Goal: Register for event/course

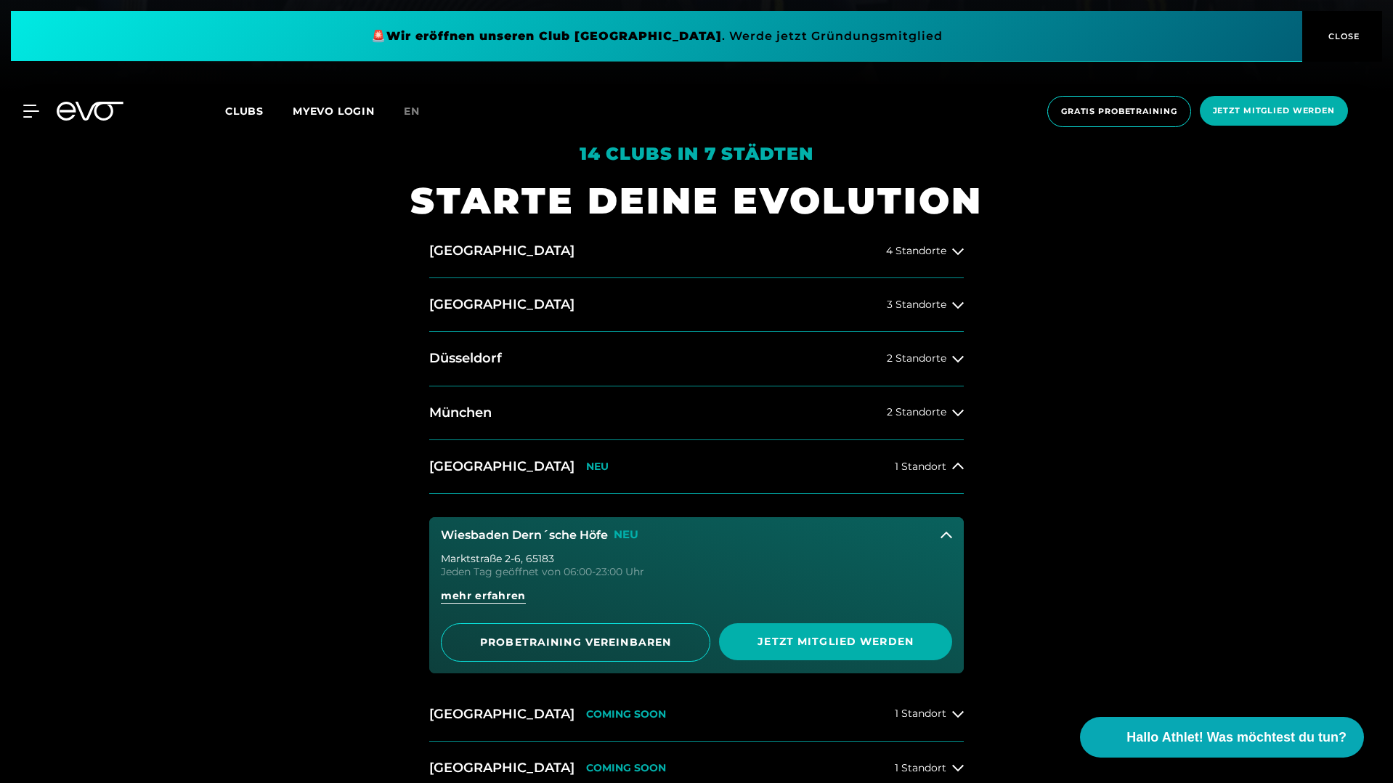
scroll to position [707, 0]
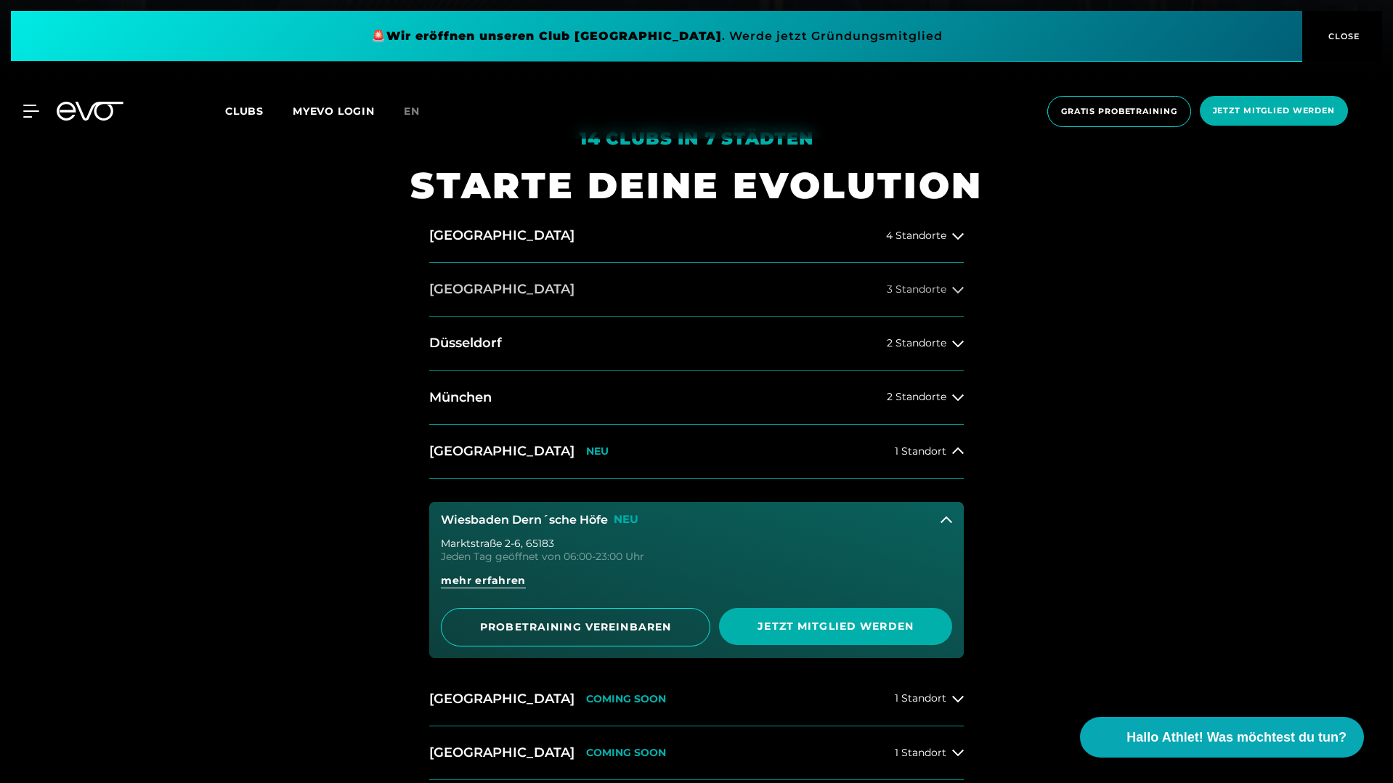
click at [612, 289] on button "Berlin 3 Standorte" at bounding box center [696, 290] width 534 height 54
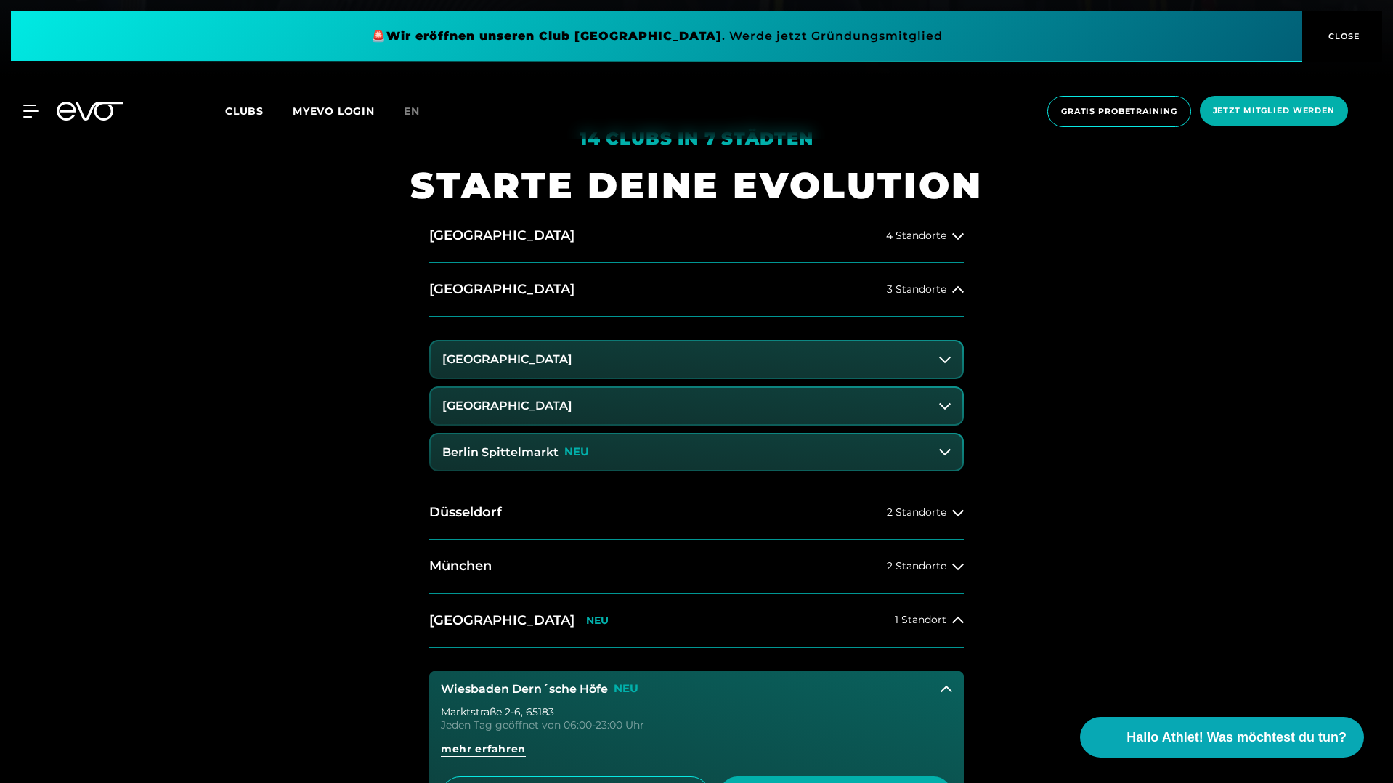
click at [822, 365] on button "Berlin Alexanderplatz" at bounding box center [697, 359] width 532 height 36
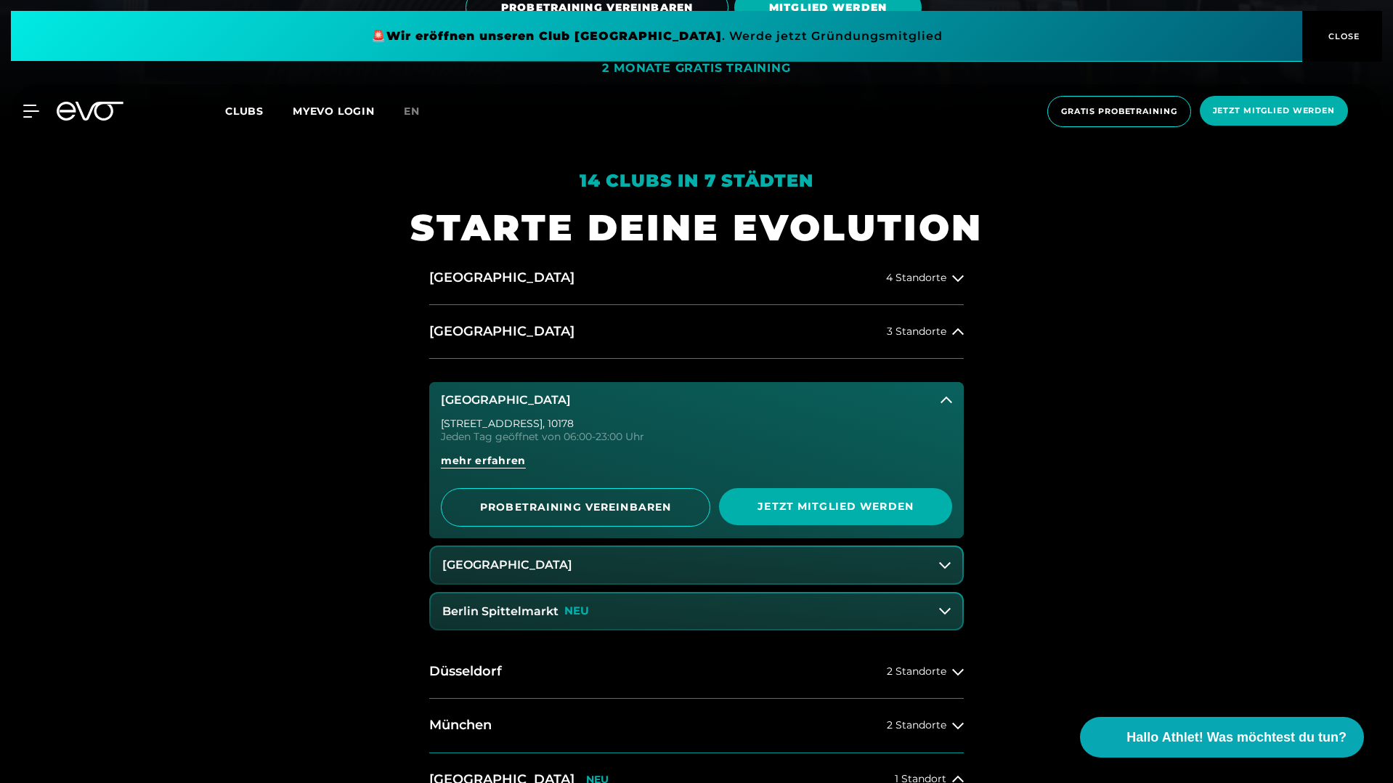
scroll to position [648, 0]
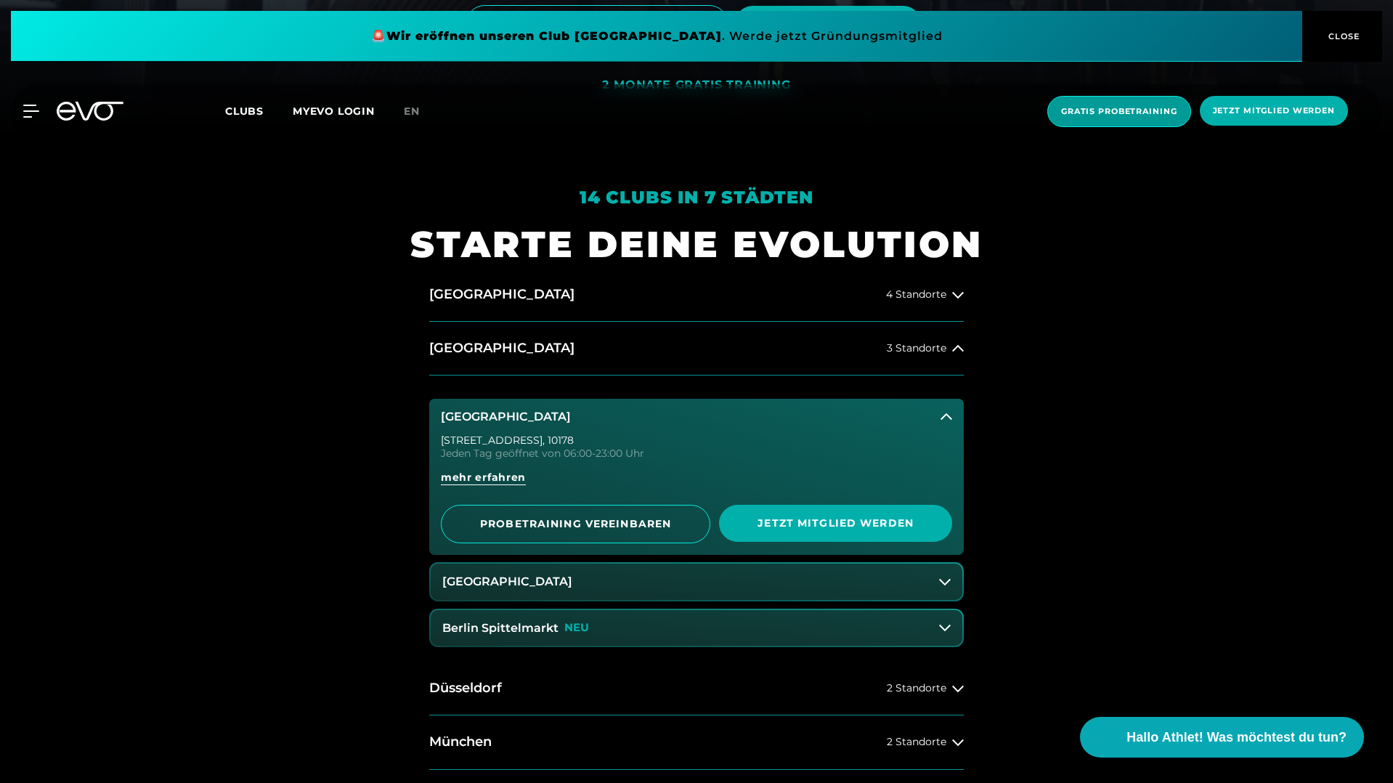
click at [1128, 119] on span "Gratis Probetraining" at bounding box center [1119, 111] width 144 height 31
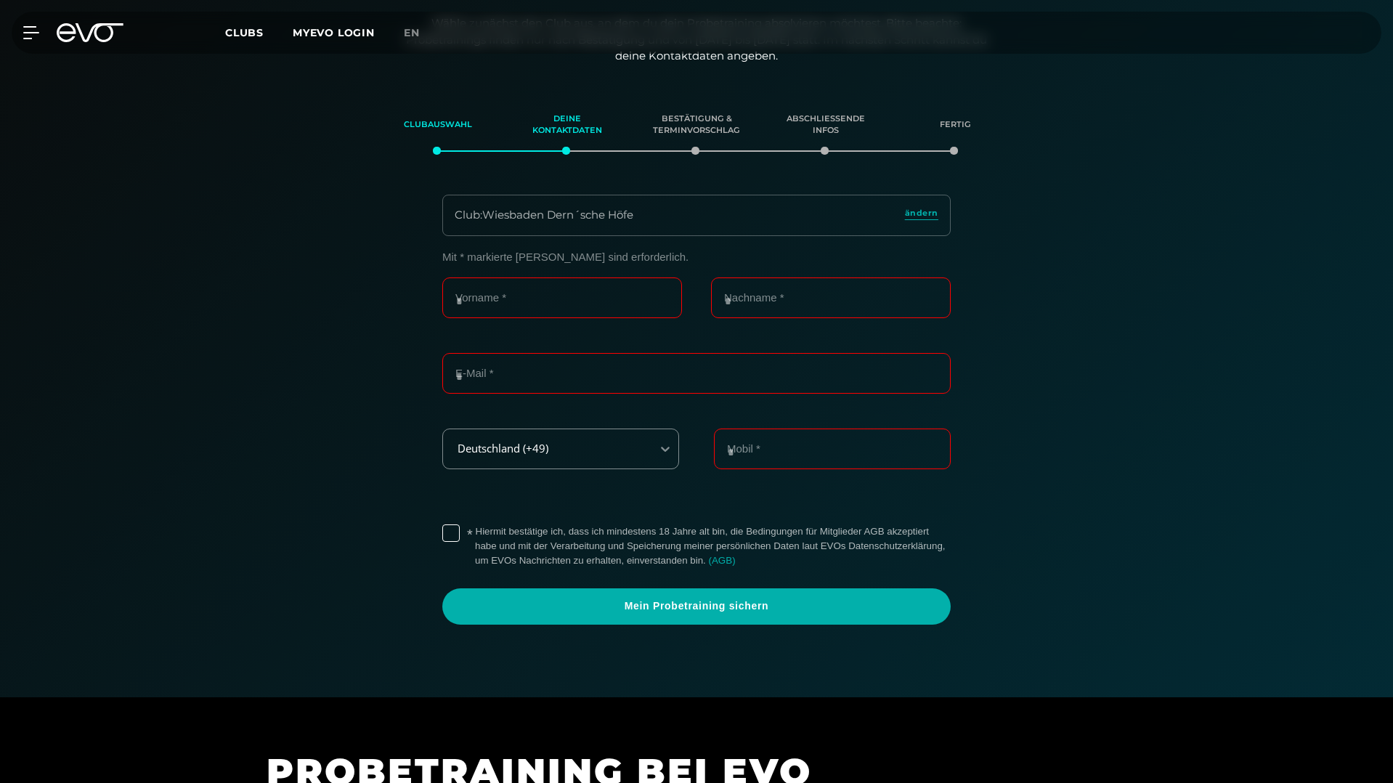
click at [99, 36] on icon at bounding box center [90, 32] width 67 height 19
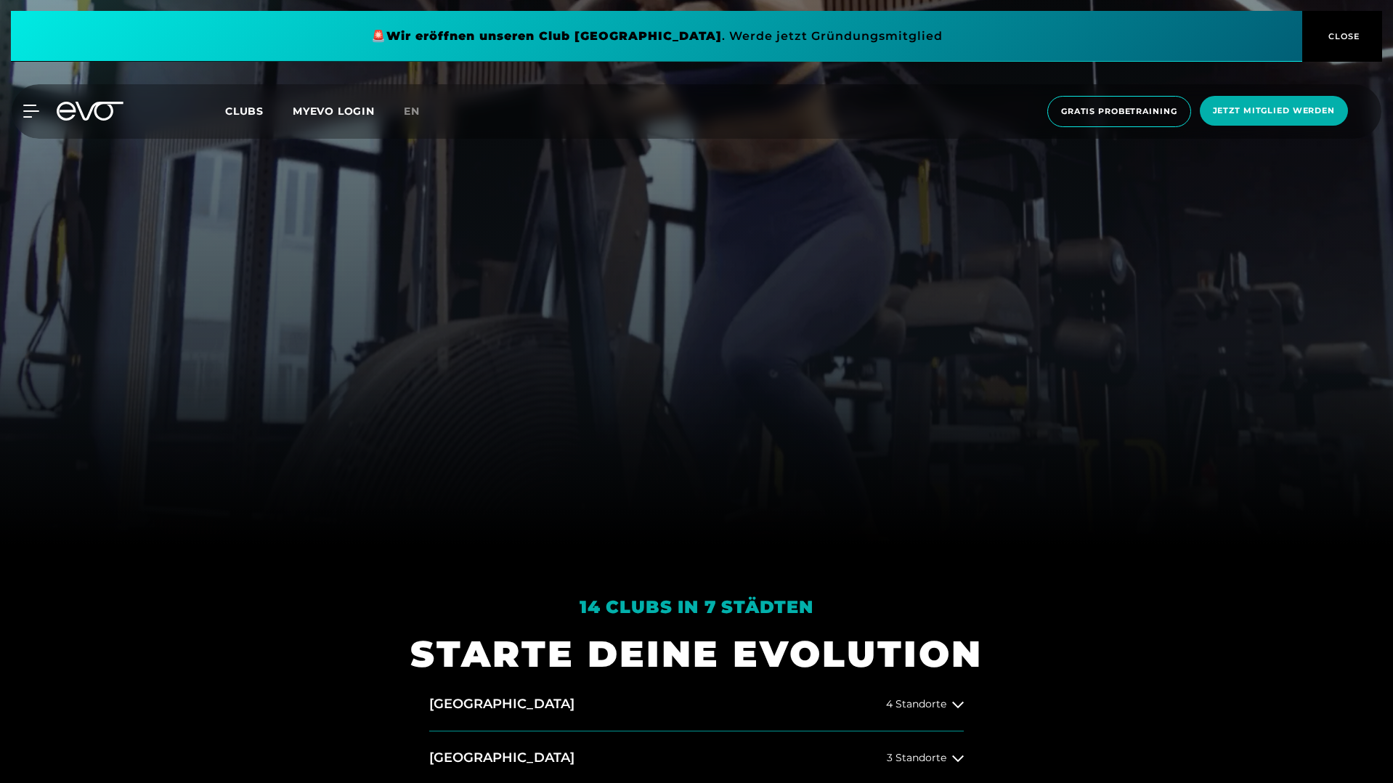
scroll to position [249, 0]
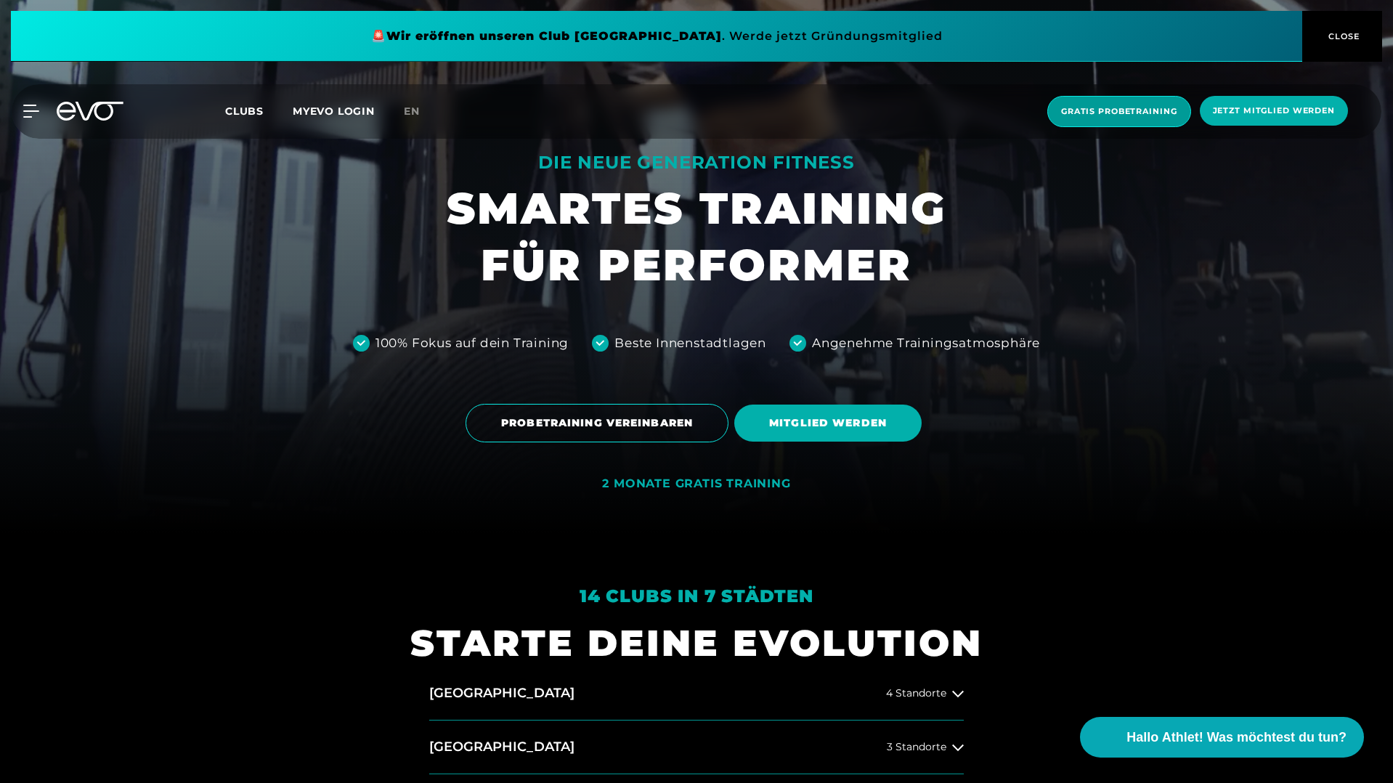
click at [1114, 111] on span "Gratis Probetraining" at bounding box center [1119, 111] width 116 height 12
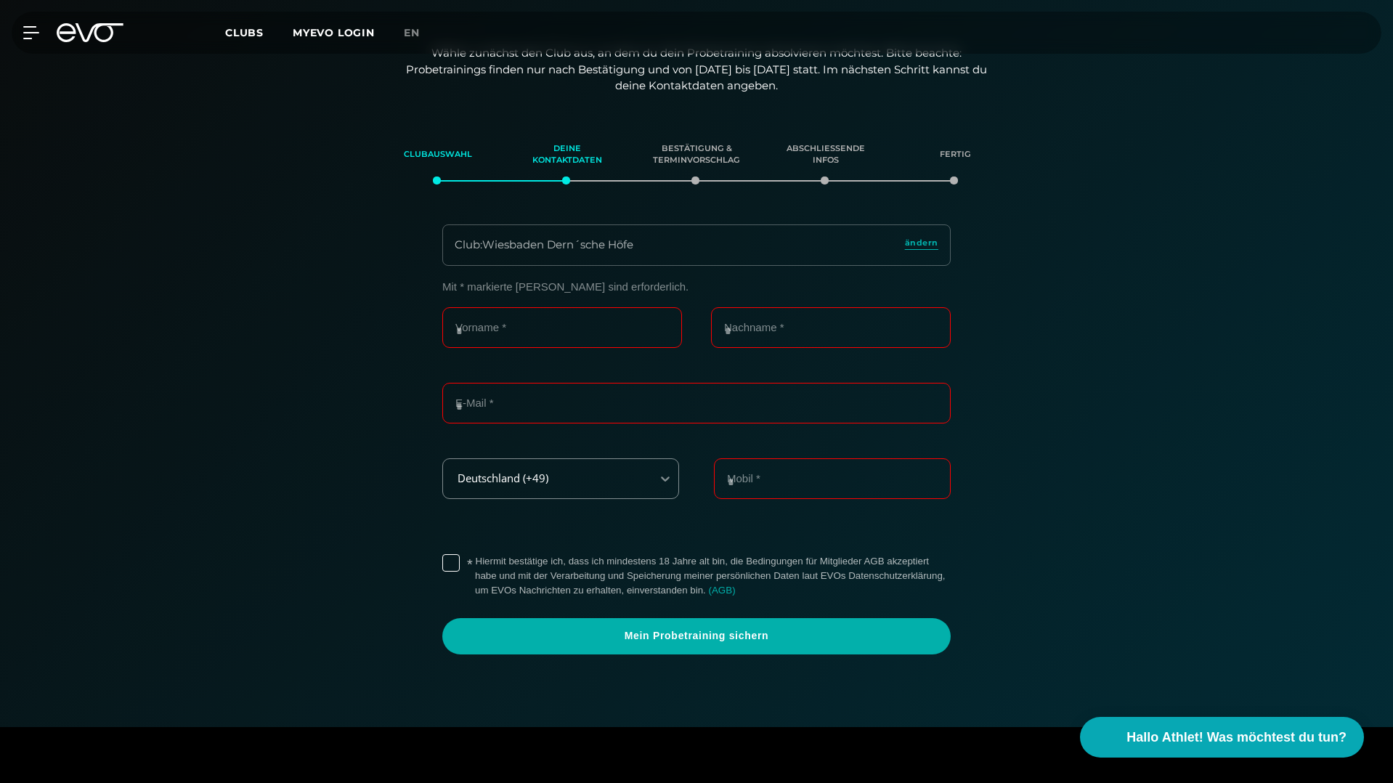
scroll to position [181, 0]
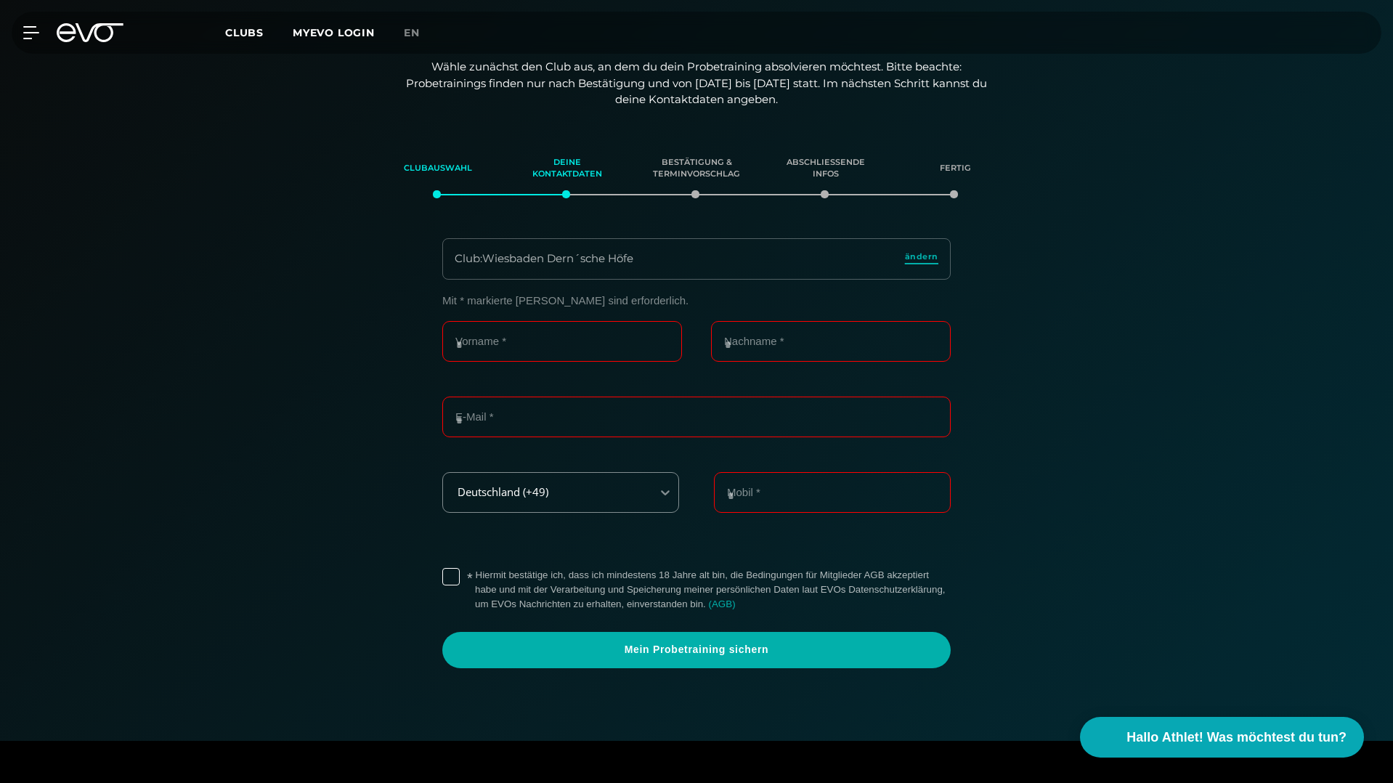
click at [926, 259] on span "ändern" at bounding box center [921, 257] width 33 height 12
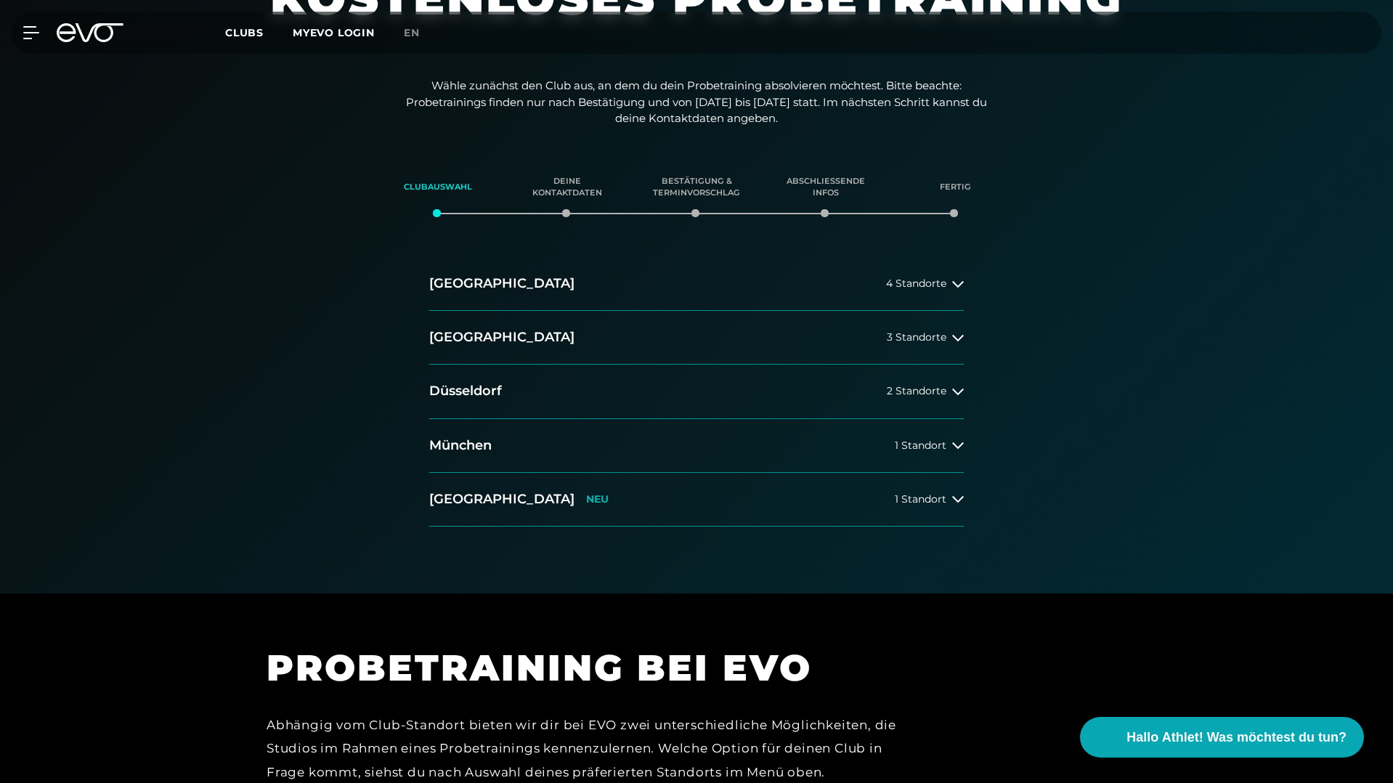
scroll to position [0, 0]
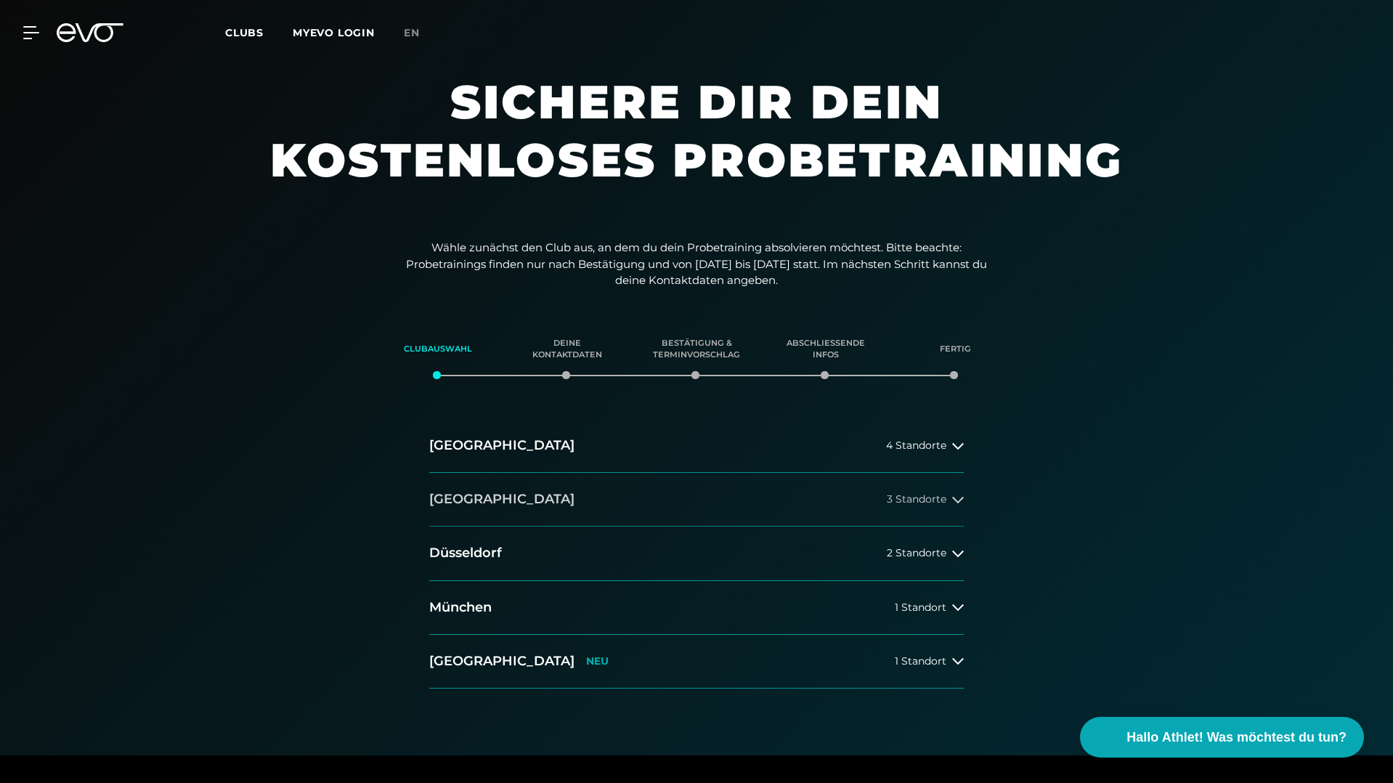
click at [561, 500] on button "Berlin 3 Standorte" at bounding box center [696, 500] width 534 height 54
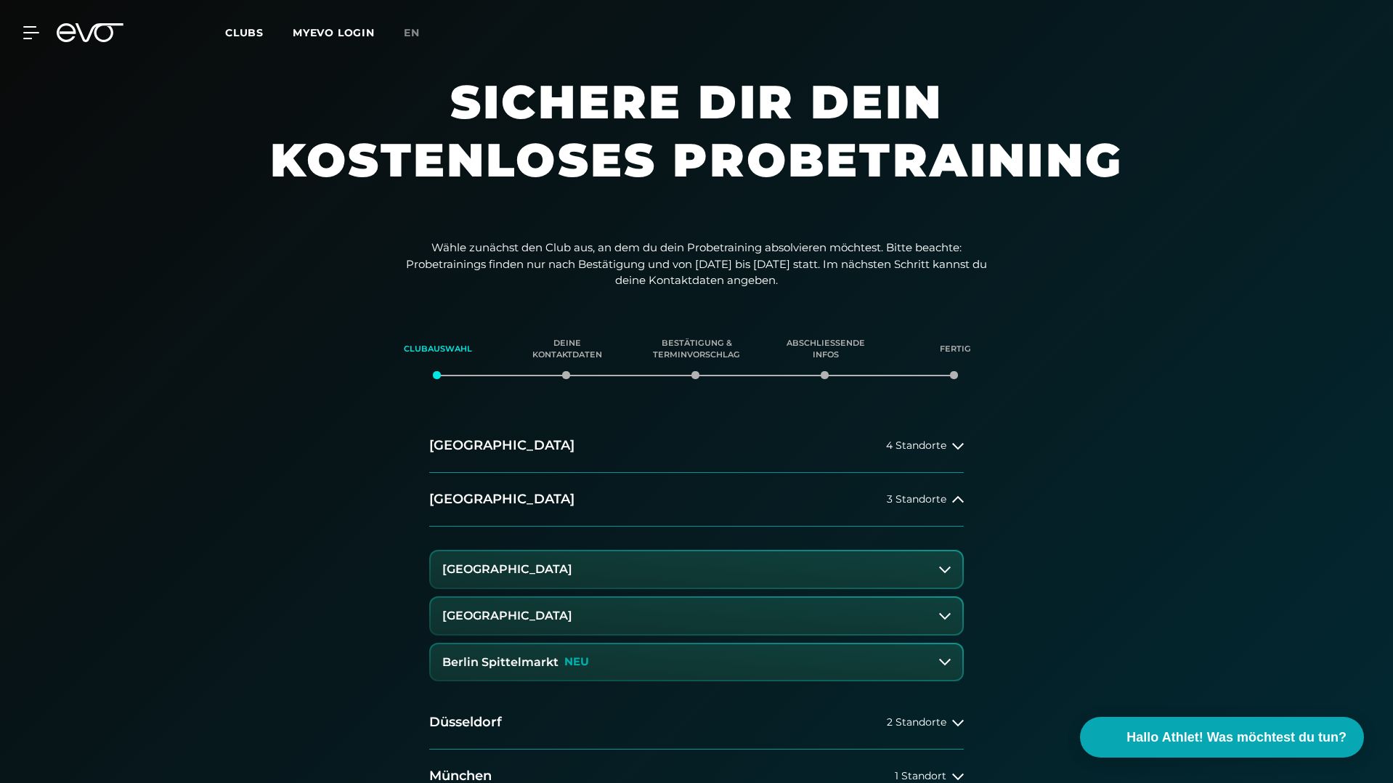
click at [562, 568] on h3 "Berlin Alexanderplatz" at bounding box center [507, 569] width 130 height 13
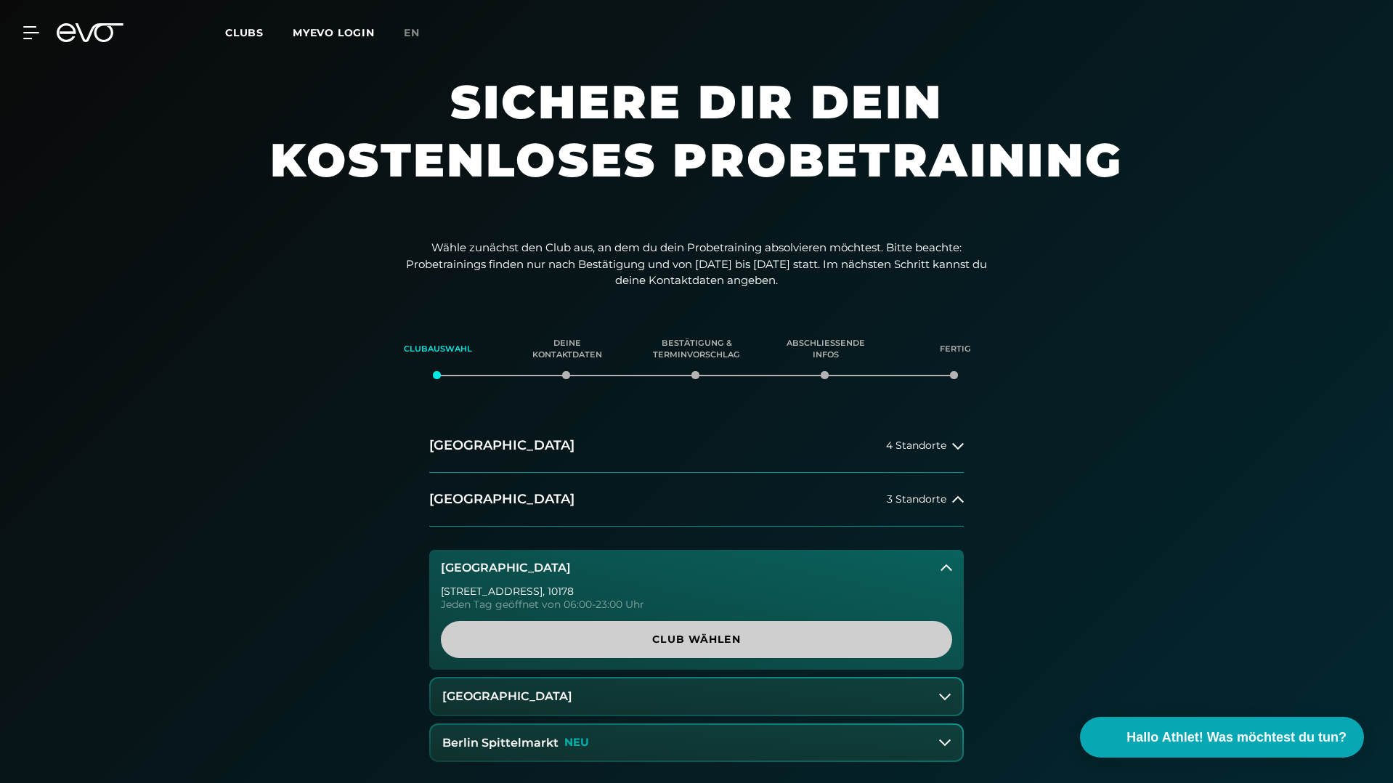
click at [580, 638] on span "Club wählen" at bounding box center [696, 639] width 441 height 15
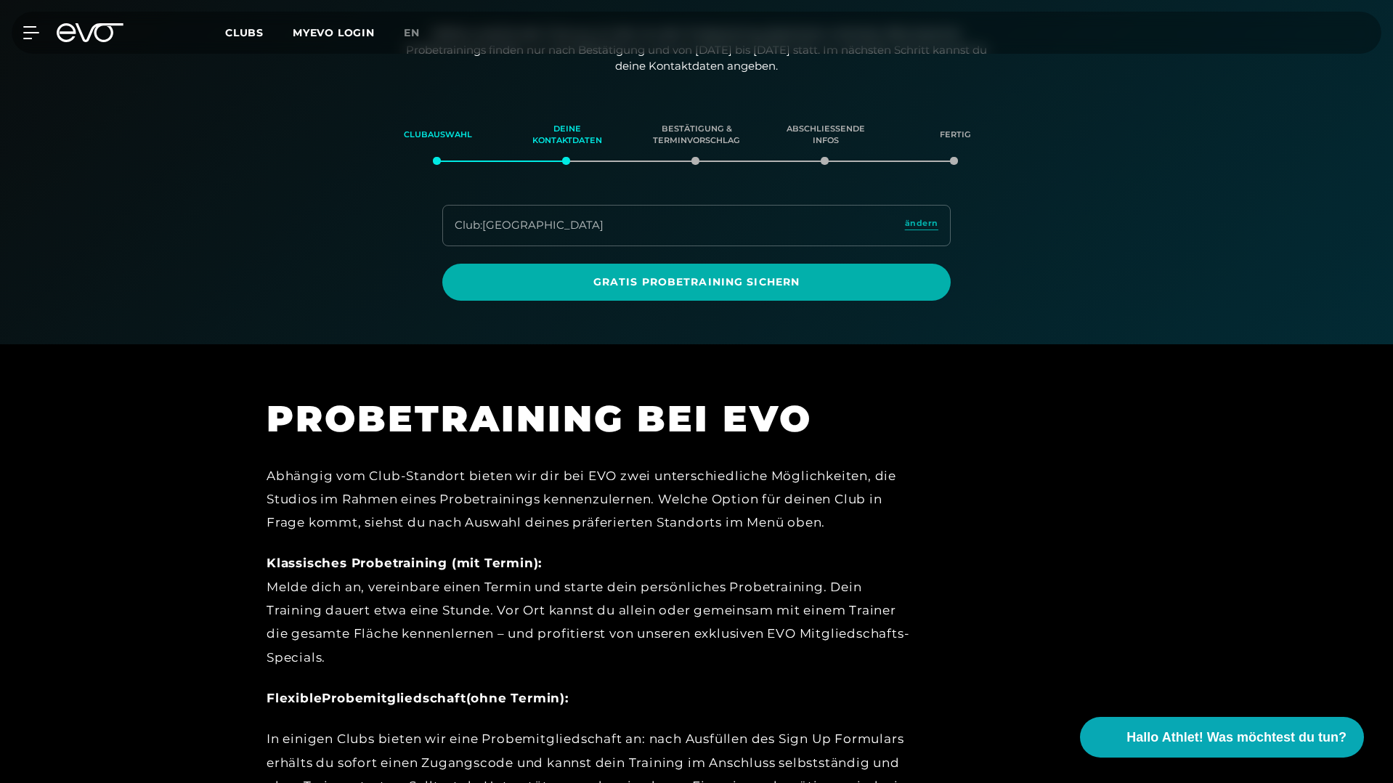
scroll to position [48, 0]
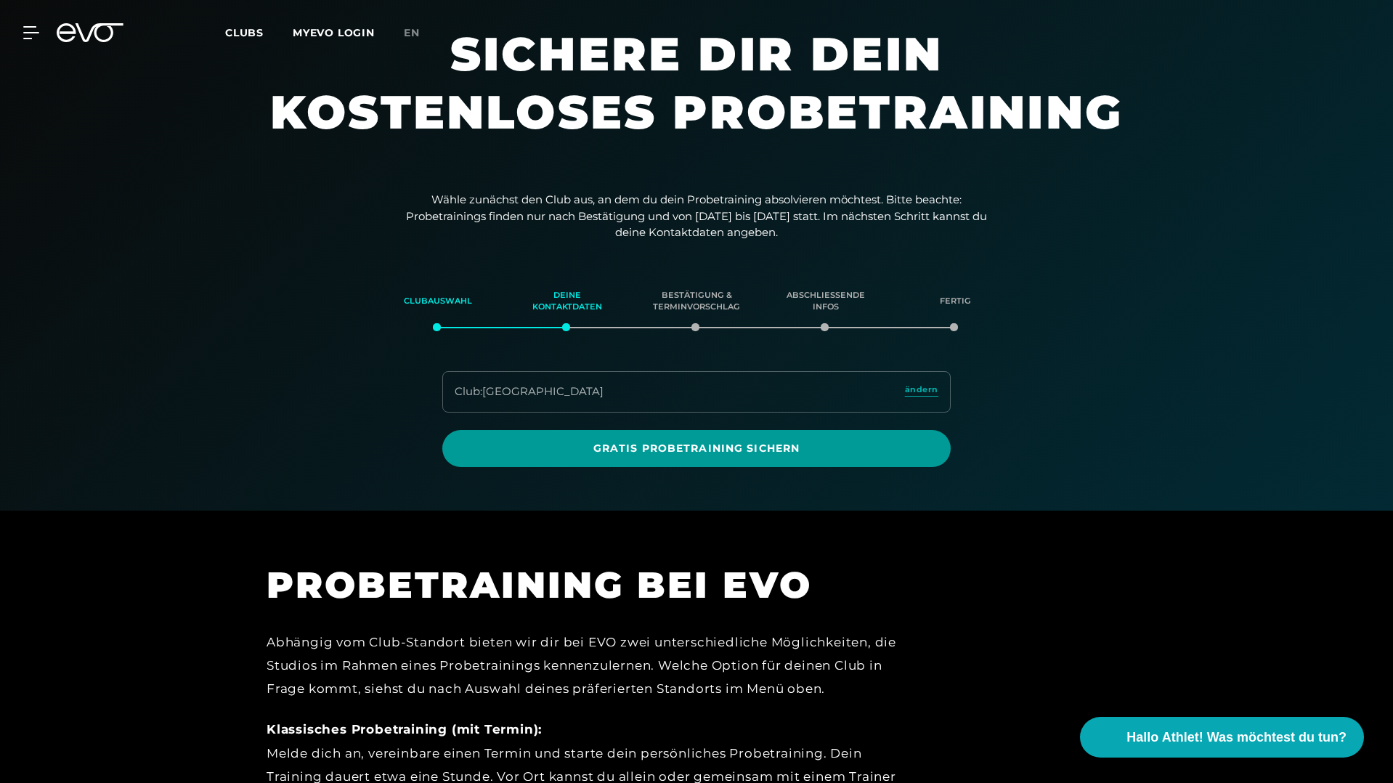
click at [821, 447] on span "Gratis Probetraining sichern" at bounding box center [696, 448] width 439 height 15
